Goal: Task Accomplishment & Management: Manage account settings

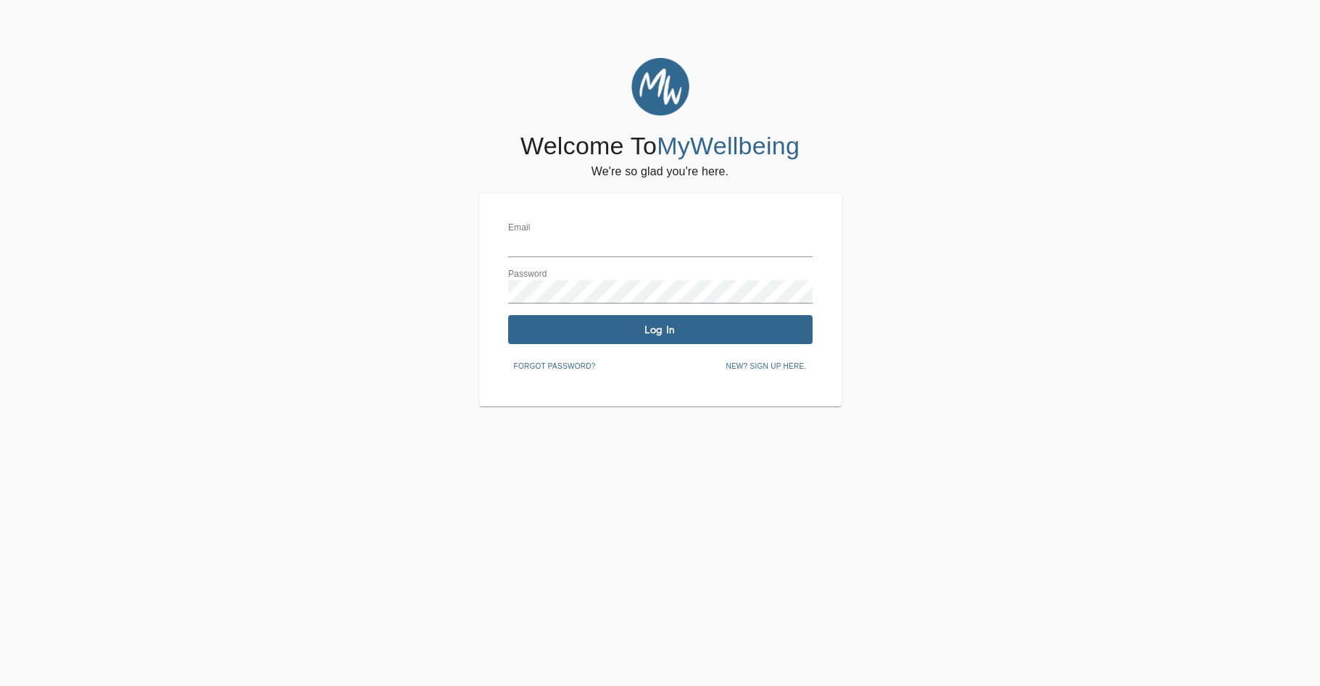
type input "[PERSON_NAME][EMAIL_ADDRESS][DOMAIN_NAME]"
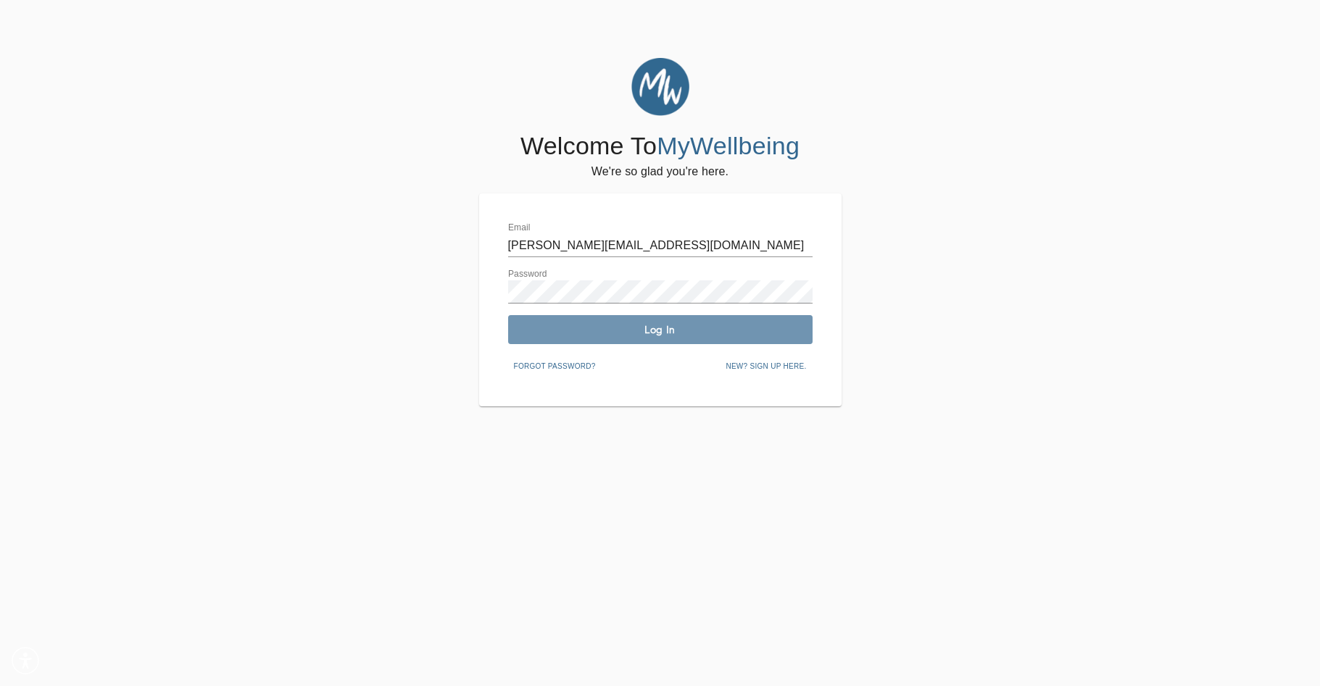
click at [644, 330] on span "Log In" at bounding box center [660, 330] width 293 height 14
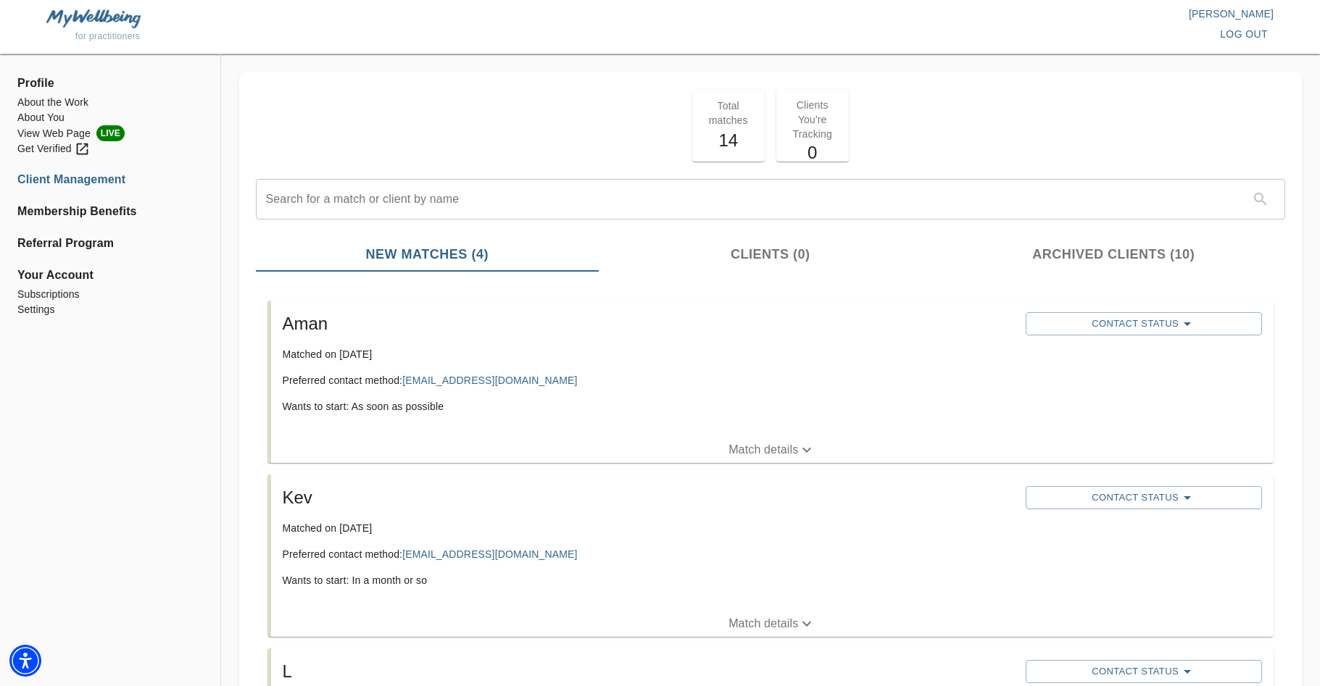
scroll to position [22, 0]
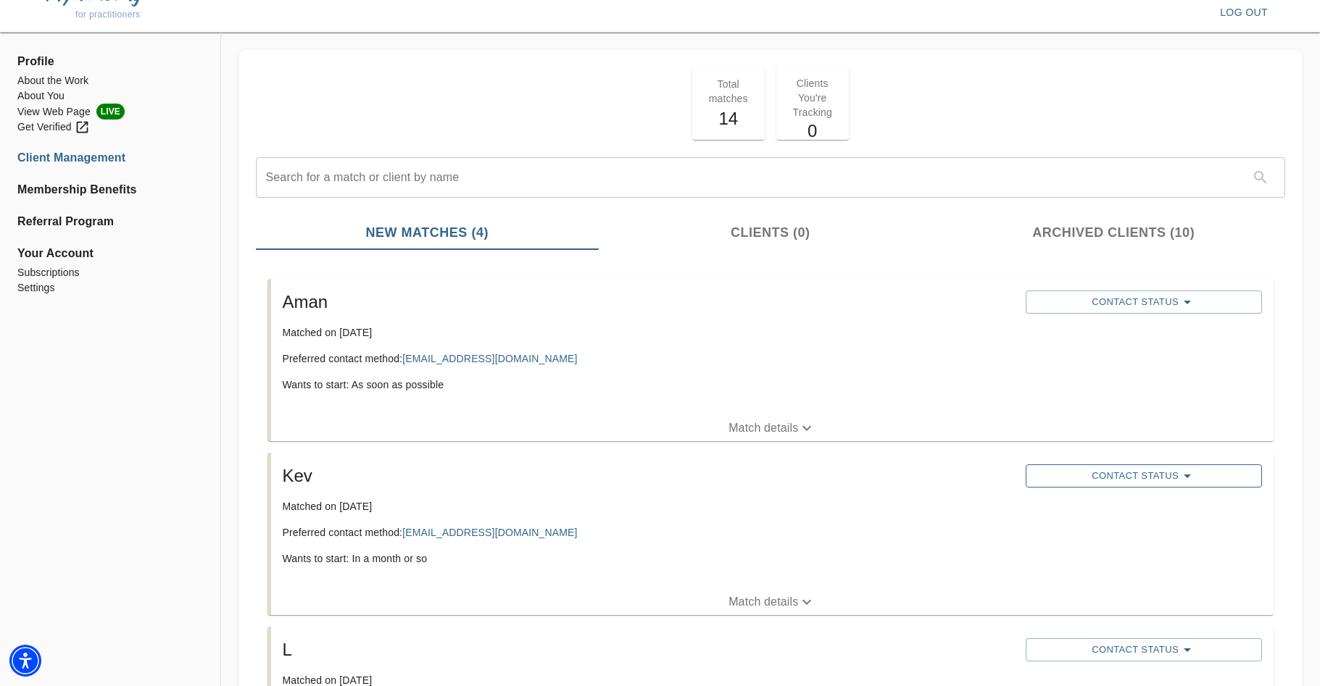
click at [1144, 465] on button "Contact Status" at bounding box center [1144, 476] width 236 height 23
click at [1133, 475] on span "Reached Out" at bounding box center [1101, 482] width 116 height 14
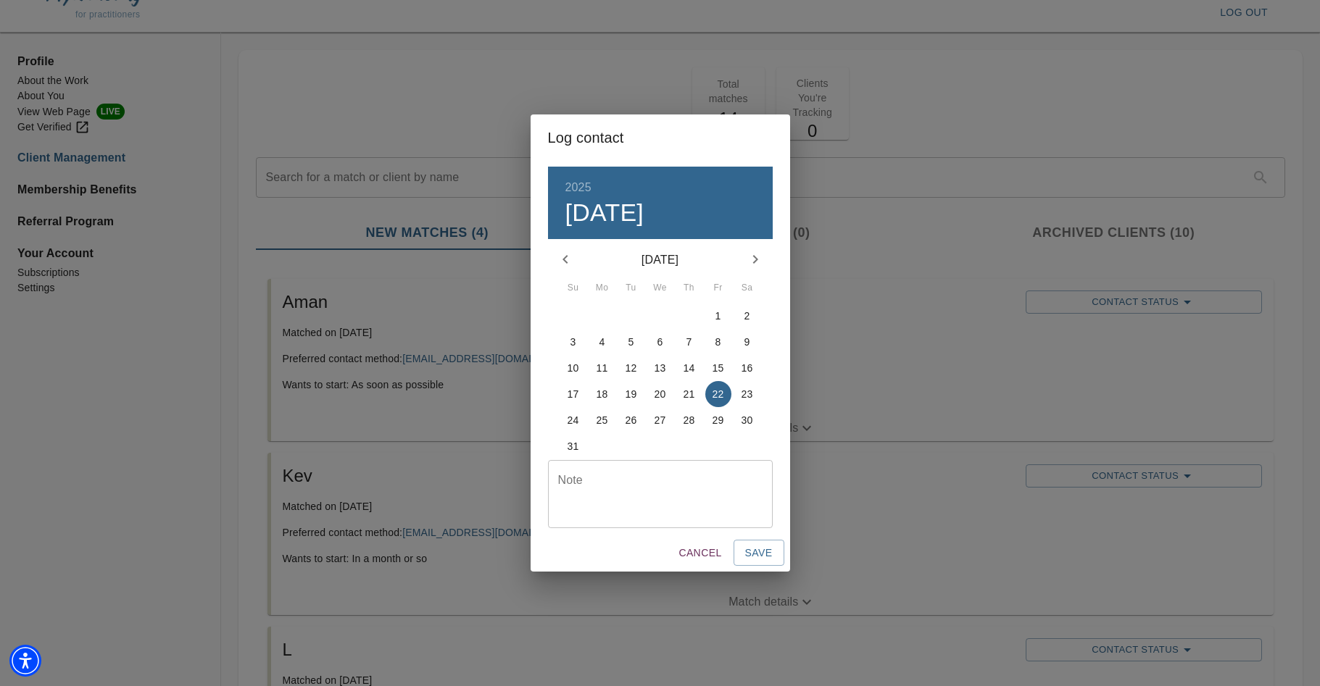
click at [702, 557] on span "Cancel" at bounding box center [699, 553] width 43 height 18
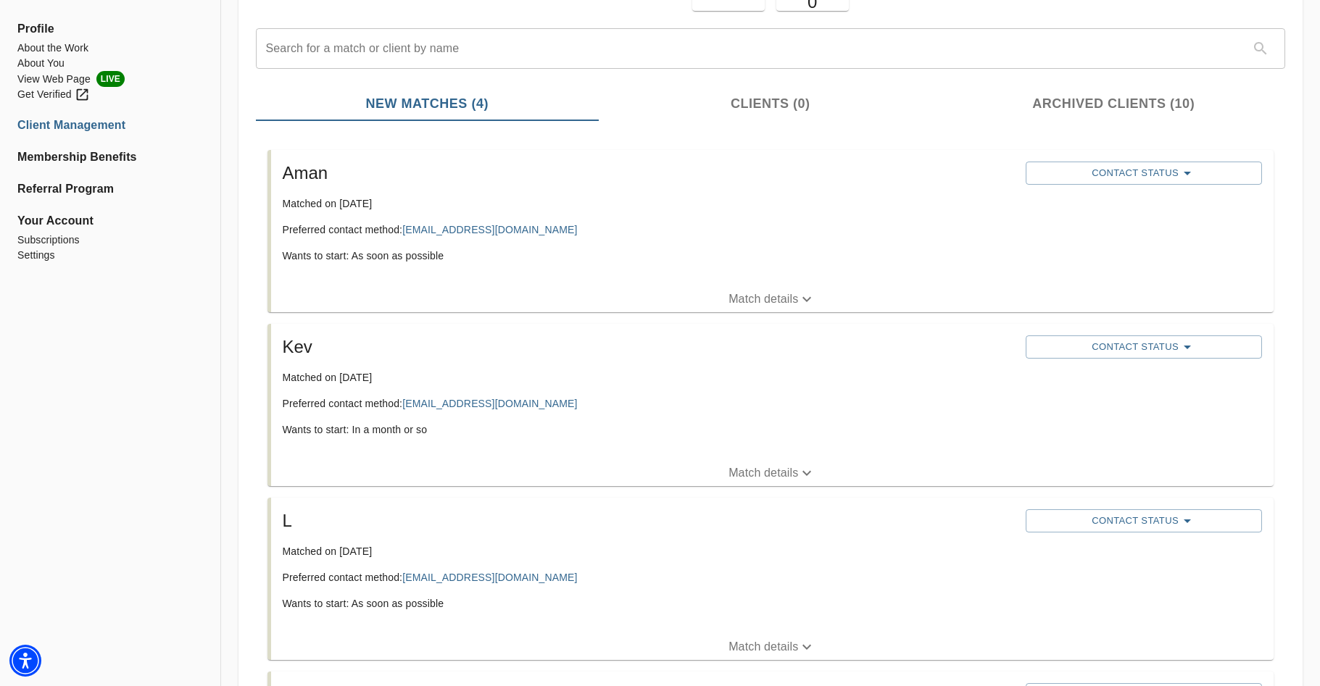
scroll to position [115, 0]
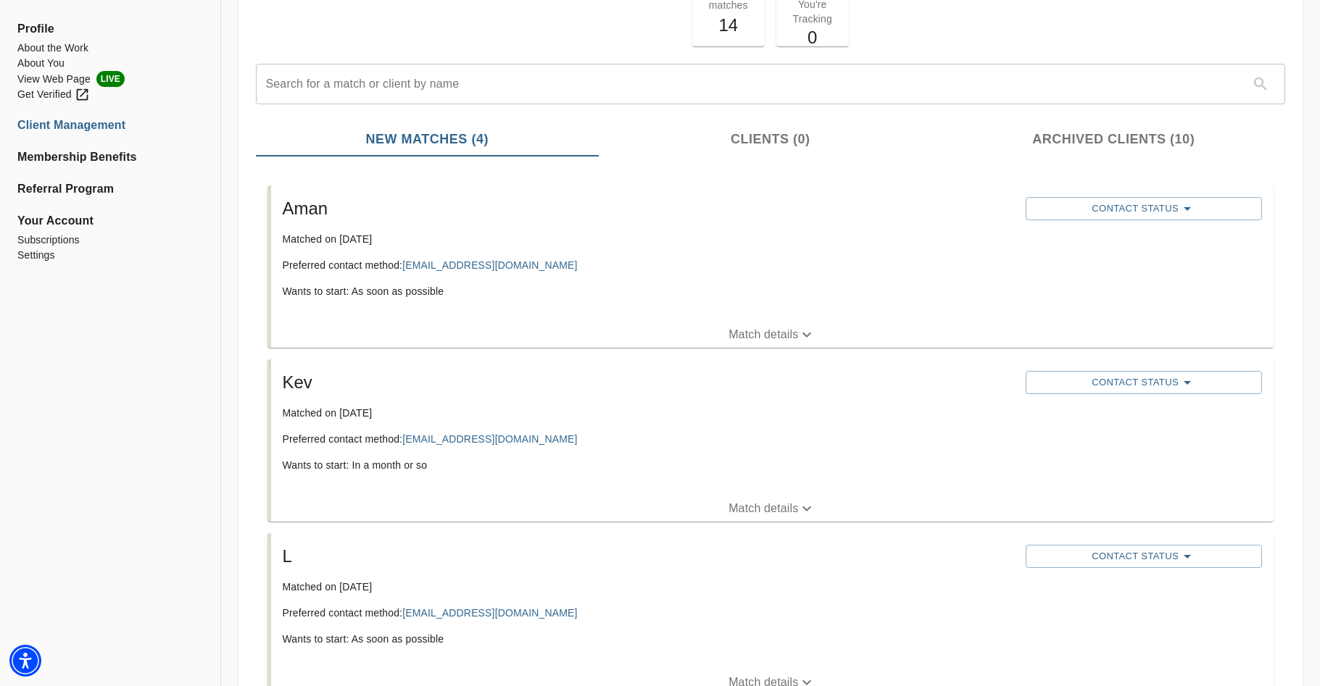
click at [309, 208] on h5 "Aman" at bounding box center [649, 208] width 732 height 23
click at [744, 327] on p "Match details" at bounding box center [764, 334] width 70 height 17
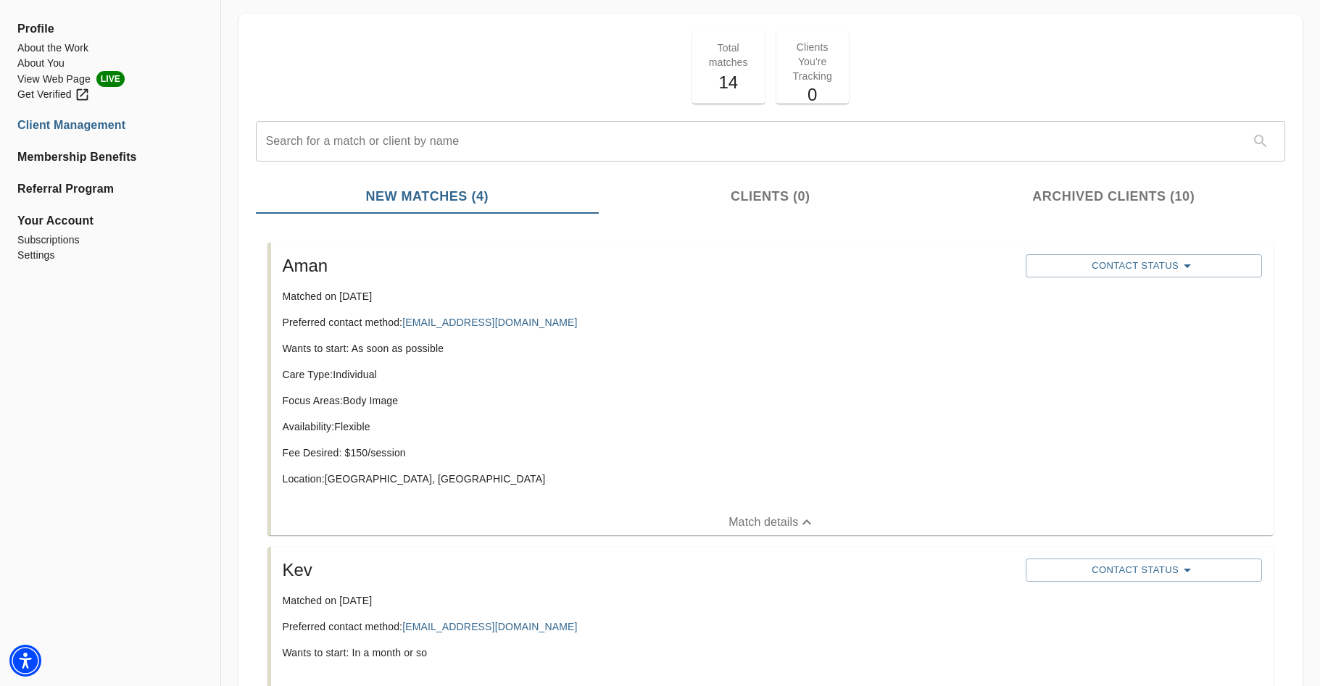
scroll to position [27, 0]
